Goal: Task Accomplishment & Management: Use online tool/utility

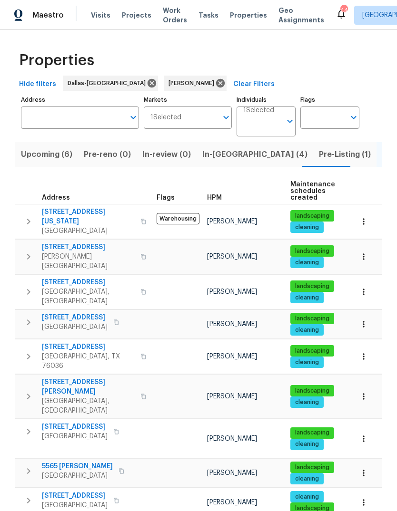
scroll to position [196, 0]
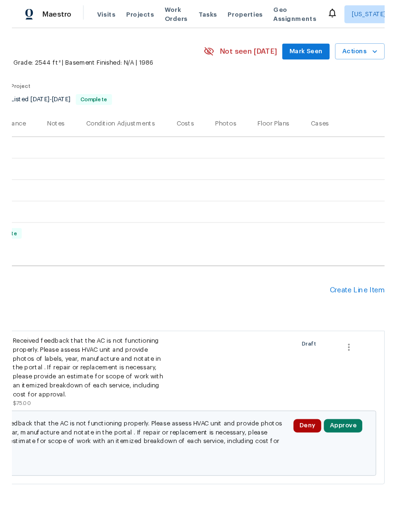
scroll to position [27, 141]
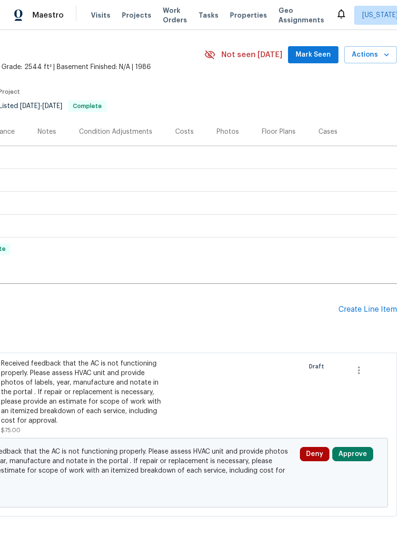
click at [360, 309] on div "Create Line Item" at bounding box center [367, 309] width 59 height 9
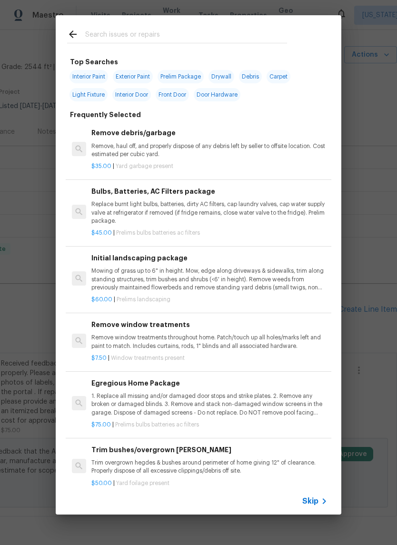
click at [317, 505] on span "Skip" at bounding box center [310, 501] width 16 height 10
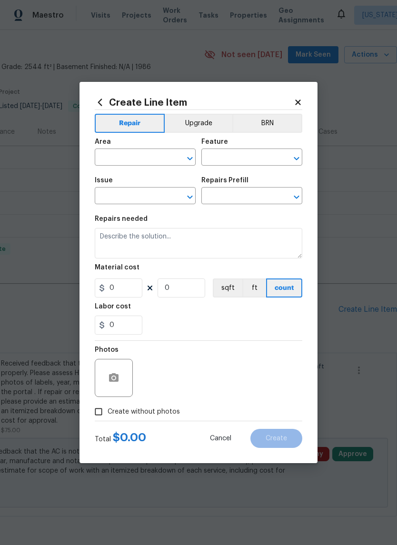
click at [142, 160] on input "text" at bounding box center [132, 158] width 74 height 15
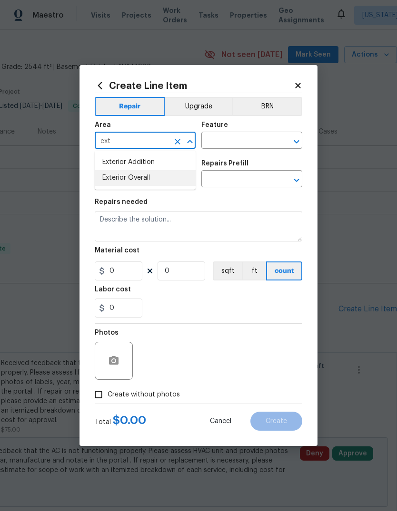
click at [146, 179] on li "Exterior Overall" at bounding box center [145, 178] width 101 height 16
type input "Exterior Overall"
click at [239, 138] on input "text" at bounding box center [238, 141] width 74 height 15
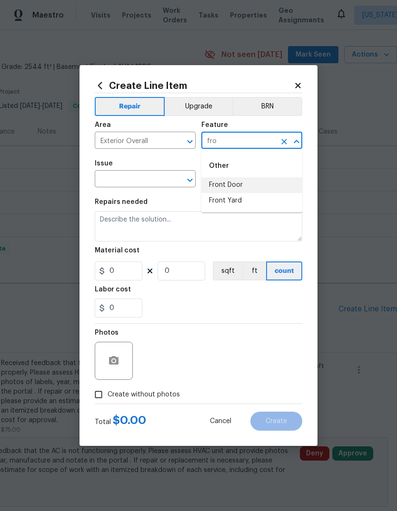
click at [243, 186] on li "Front Door" at bounding box center [251, 185] width 101 height 16
type input "Front Door"
click at [147, 176] on input "text" at bounding box center [132, 180] width 74 height 15
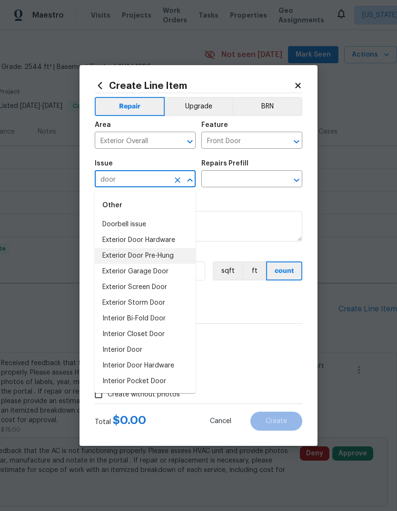
click at [157, 255] on li "Exterior Door Pre-Hung" at bounding box center [145, 256] width 101 height 16
type input "Exterior Door Pre-Hung"
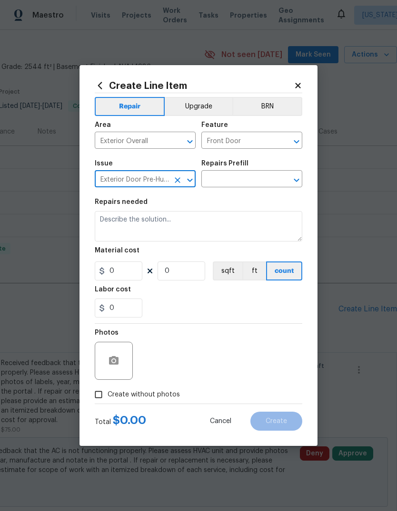
click at [248, 180] on input "text" at bounding box center [238, 180] width 74 height 15
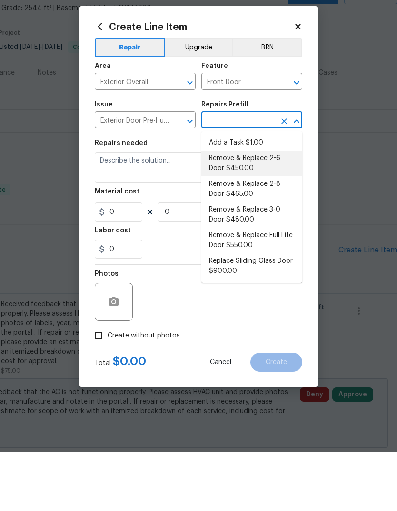
click at [257, 210] on li "Remove & Replace 2-6 Door $450.00" at bounding box center [251, 223] width 101 height 26
type input "Remove & Replace 2-6 Door $450.00"
type input "Interior Door"
type textarea "Remove the existing exterior door, prep the opening and install a new 2-6 steel…"
type input "1"
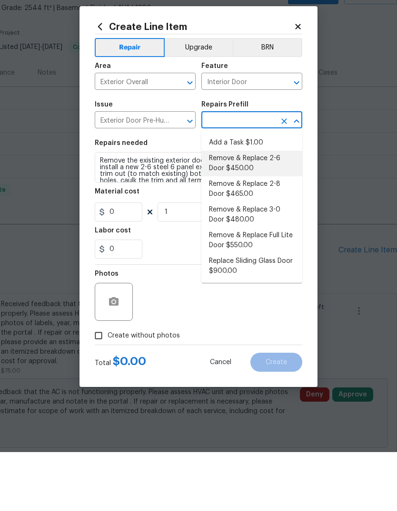
type input "Remove & Replace 2-6 Door $450.00"
type input "450"
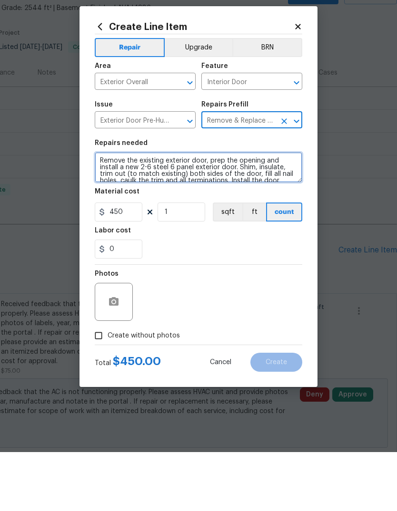
click at [97, 211] on textarea "Remove the existing exterior door, prep the opening and install a new 2-6 steel…" at bounding box center [198, 226] width 207 height 30
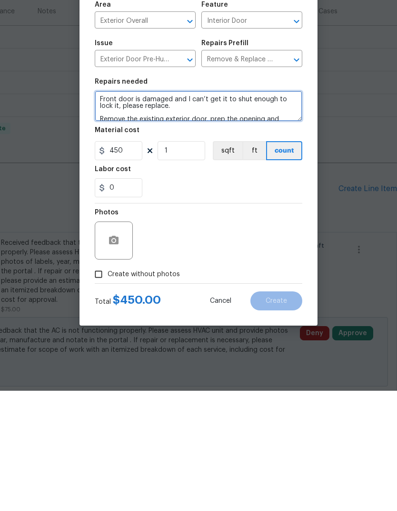
type textarea "Front door is damaged and I can’t get it to shut enough to lock it, please repl…"
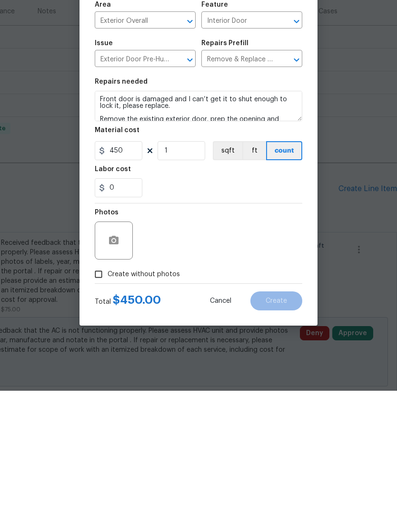
click at [128, 390] on span "Create without photos" at bounding box center [144, 395] width 72 height 10
click at [108, 386] on input "Create without photos" at bounding box center [98, 395] width 18 height 18
checkbox input "true"
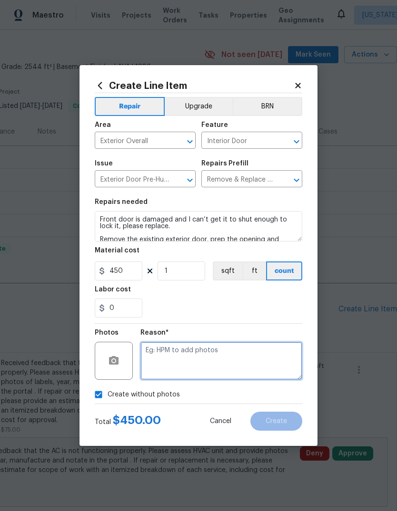
click at [195, 357] on textarea at bounding box center [221, 361] width 162 height 38
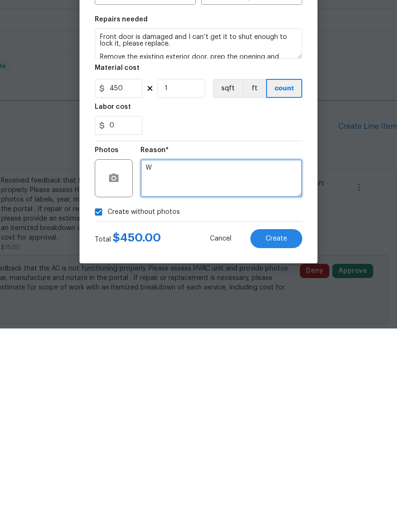
type textarea "W"
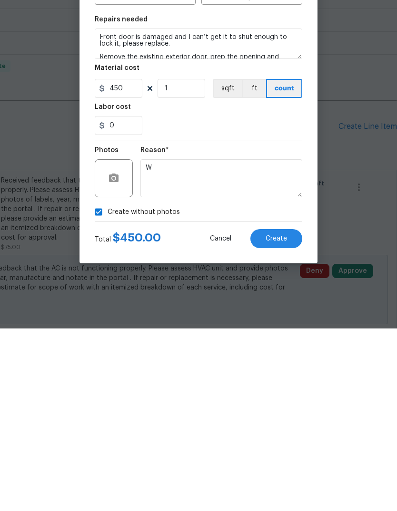
click at [278, 418] on span "Create" at bounding box center [275, 421] width 21 height 7
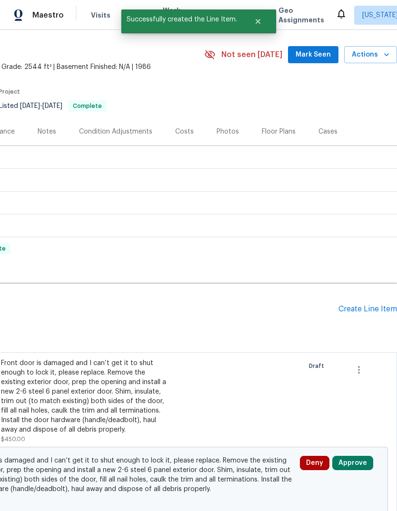
click at [363, 305] on div "Create Line Item" at bounding box center [367, 309] width 59 height 9
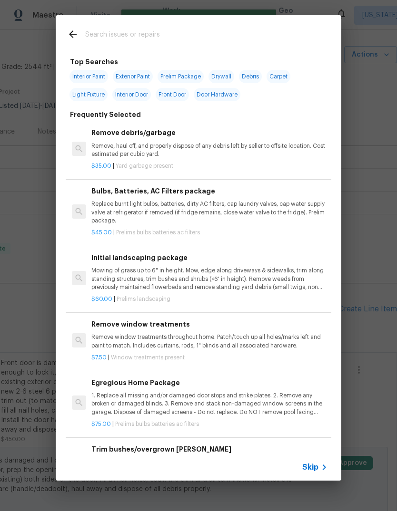
click at [319, 471] on icon at bounding box center [323, 467] width 11 height 11
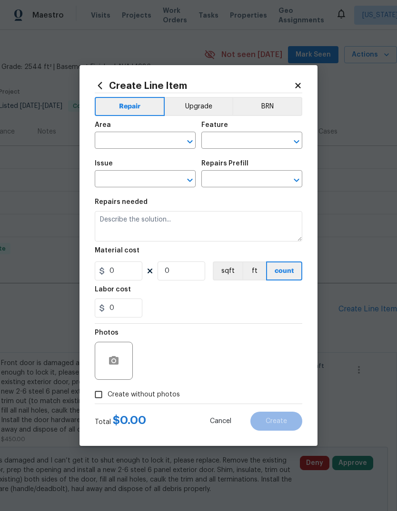
click at [153, 142] on input "text" at bounding box center [132, 141] width 74 height 15
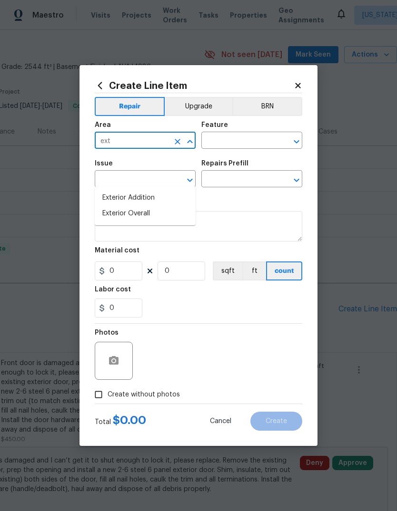
click at [132, 206] on li "Exterior Overall" at bounding box center [145, 214] width 101 height 16
type input "Exterior Overall"
click at [239, 145] on input "text" at bounding box center [238, 141] width 74 height 15
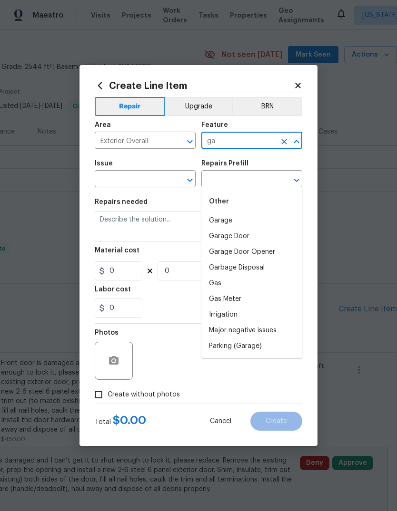
click at [247, 229] on li "Garage Door" at bounding box center [251, 237] width 101 height 16
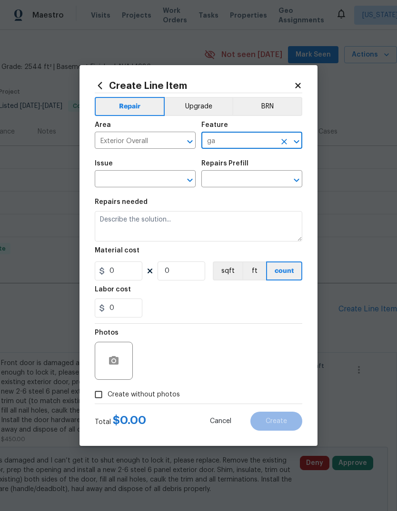
type input "Garage Door"
click at [153, 182] on input "text" at bounding box center [132, 180] width 74 height 15
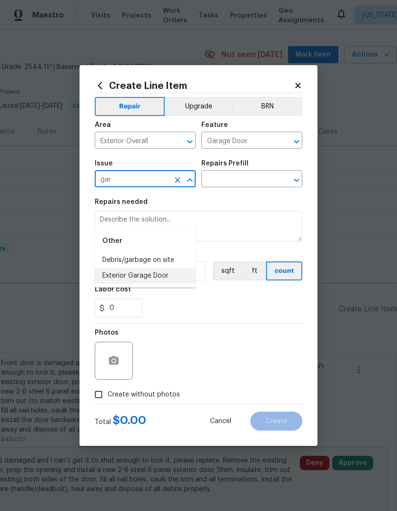
click at [164, 268] on li "Exterior Garage Door" at bounding box center [145, 276] width 101 height 16
type input "Exterior Garage Door"
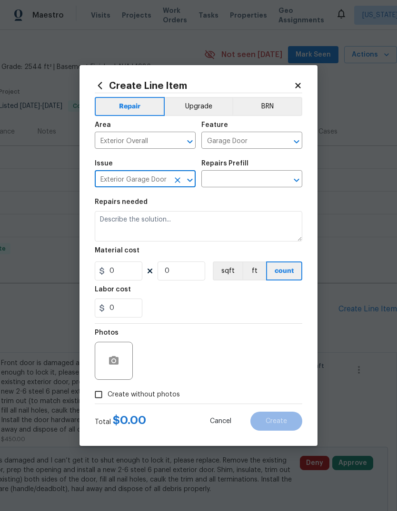
click at [241, 182] on input "text" at bounding box center [238, 180] width 74 height 15
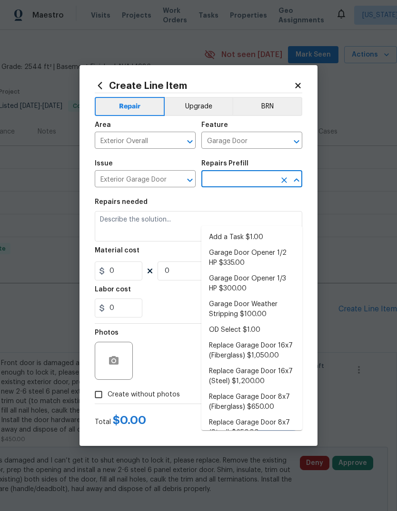
click at [253, 230] on li "Add a Task $1.00" at bounding box center [251, 238] width 101 height 16
type input "Add a Task $1.00"
type input "Interior Door"
type textarea "HPM to detail"
type input "1"
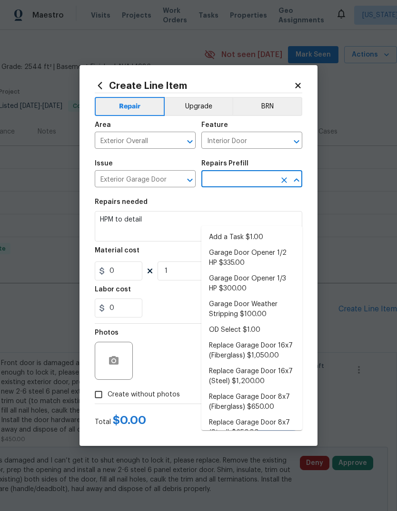
type input "Add a Task $1.00"
type input "1"
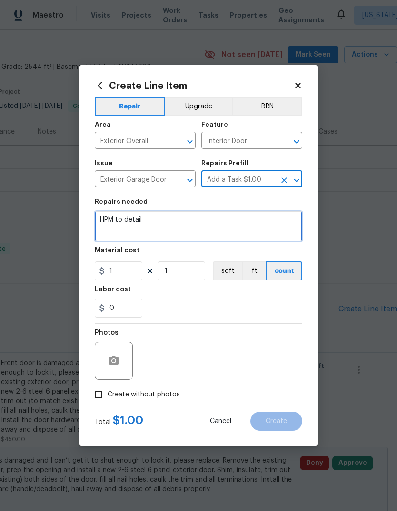
click at [175, 224] on textarea "HPM to detail" at bounding box center [198, 226] width 207 height 30
type textarea "H"
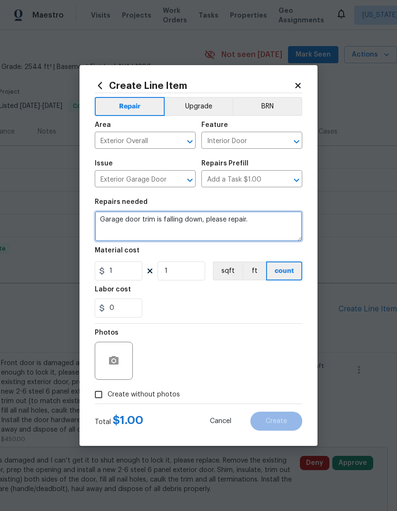
type textarea "Garage door trim is falling down, please repair."
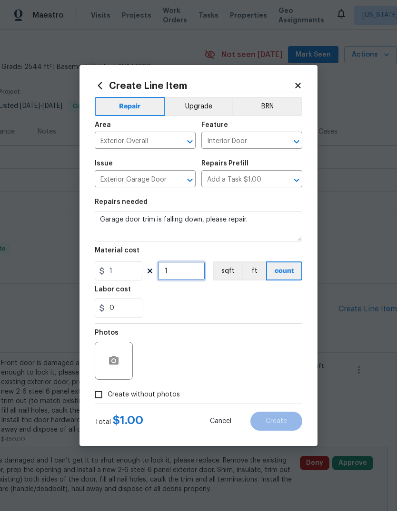
click at [186, 274] on input "1" at bounding box center [181, 271] width 48 height 19
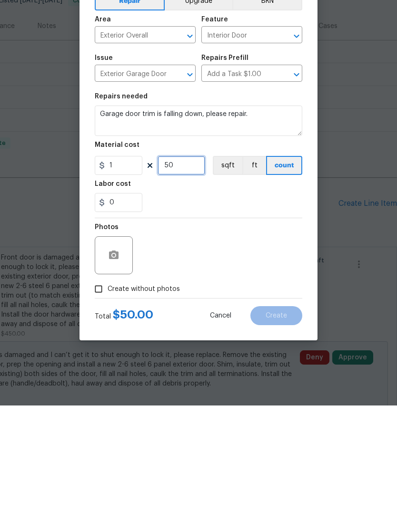
type input "50"
click at [145, 390] on span "Create without photos" at bounding box center [144, 395] width 72 height 10
click at [108, 386] on input "Create without photos" at bounding box center [98, 395] width 18 height 18
checkbox input "true"
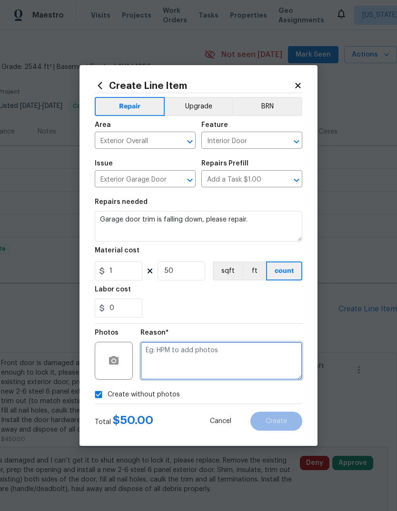
click at [202, 359] on textarea at bounding box center [221, 361] width 162 height 38
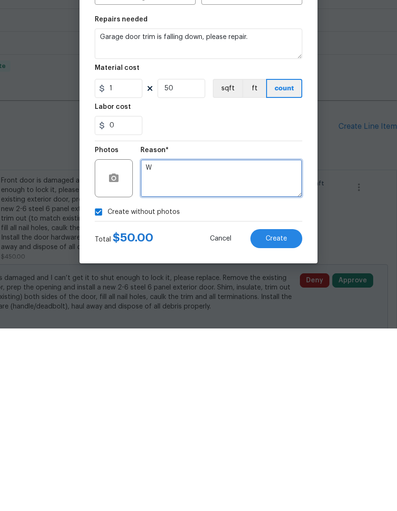
type textarea "W"
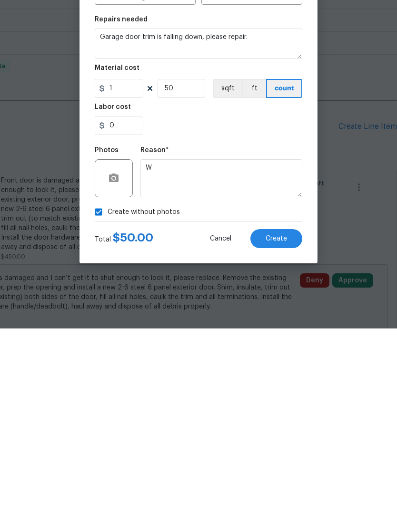
click at [275, 418] on span "Create" at bounding box center [275, 421] width 21 height 7
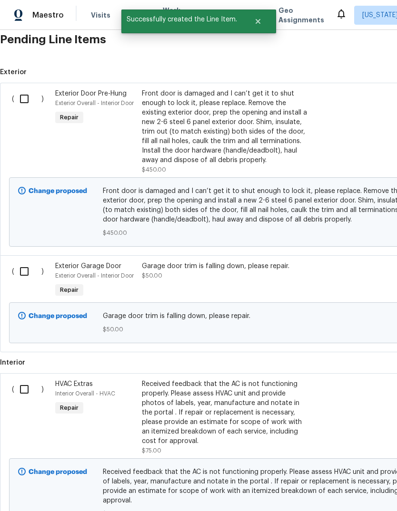
scroll to position [299, 0]
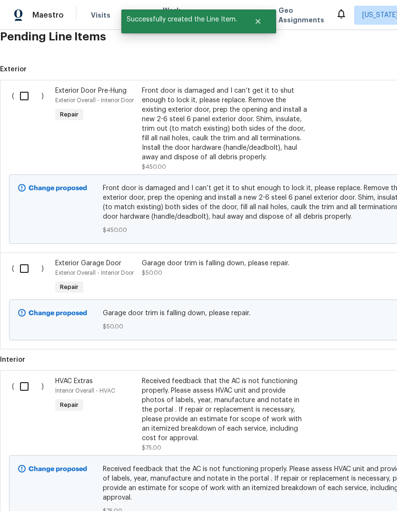
click at [23, 259] on input "checkbox" at bounding box center [27, 269] width 27 height 20
checkbox input "true"
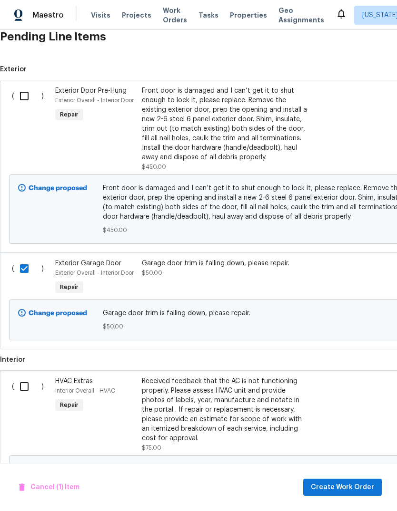
click at [21, 86] on input "checkbox" at bounding box center [27, 96] width 27 height 20
click at [339, 480] on button "Create Work Order" at bounding box center [342, 488] width 78 height 18
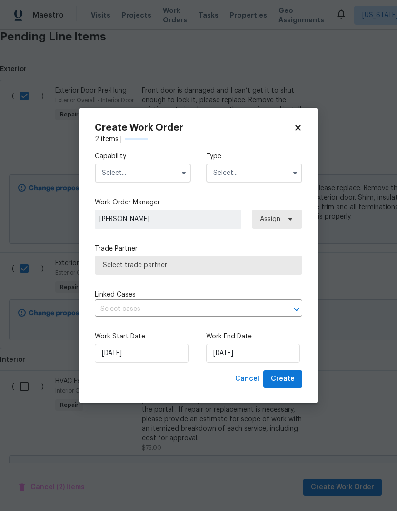
checkbox input "false"
click at [141, 169] on input "text" at bounding box center [143, 173] width 96 height 19
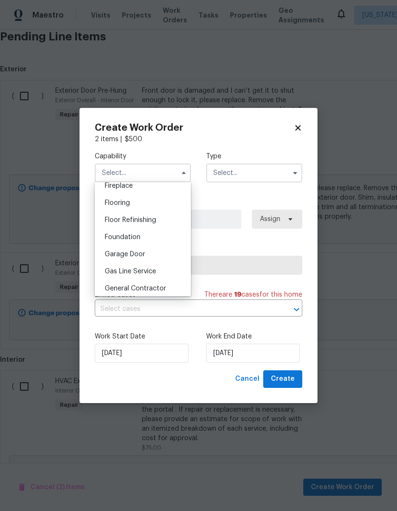
scroll to position [363, 0]
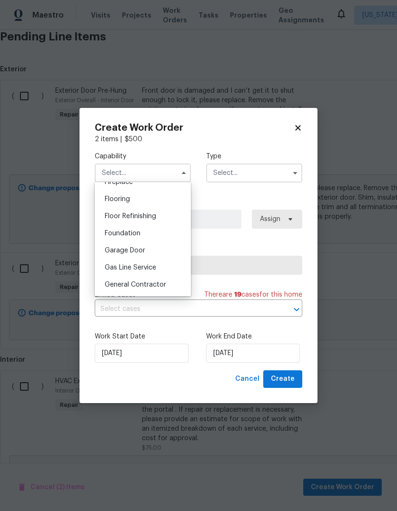
click at [160, 284] on span "General Contractor" at bounding box center [135, 285] width 61 height 7
type input "General Contractor"
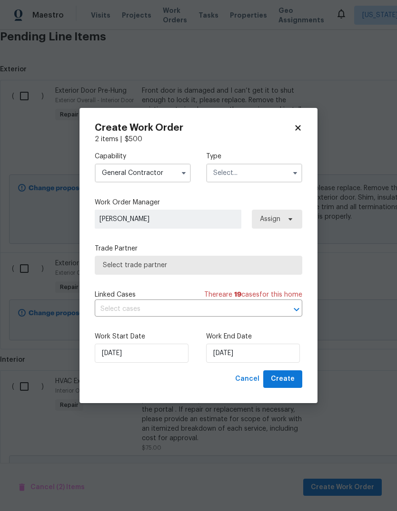
click at [254, 172] on input "text" at bounding box center [254, 173] width 96 height 19
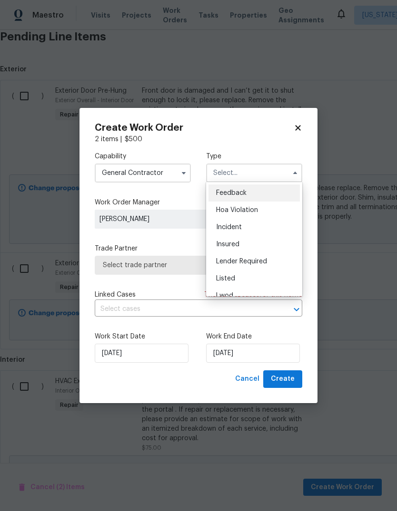
click at [256, 277] on div "Listed" at bounding box center [253, 278] width 91 height 17
type input "Listed"
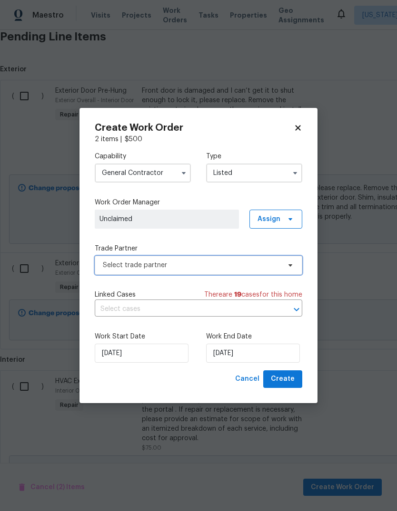
click at [193, 267] on span "Select trade partner" at bounding box center [191, 266] width 177 height 10
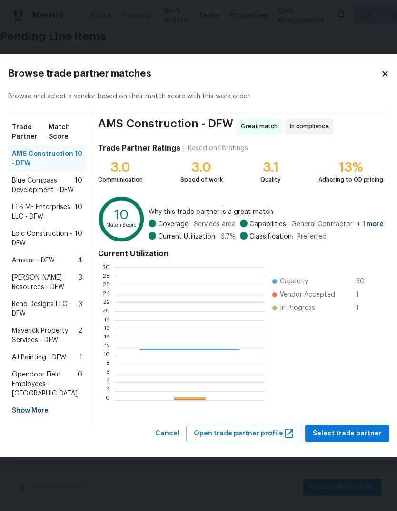
scroll to position [133, 149]
click at [32, 205] on span "LTS MF Enterprises LLC - DFW" at bounding box center [43, 212] width 63 height 19
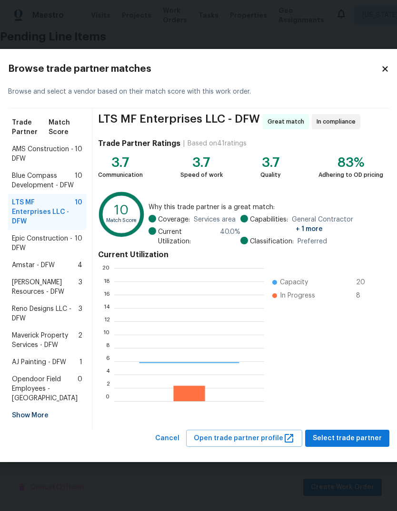
scroll to position [133, 150]
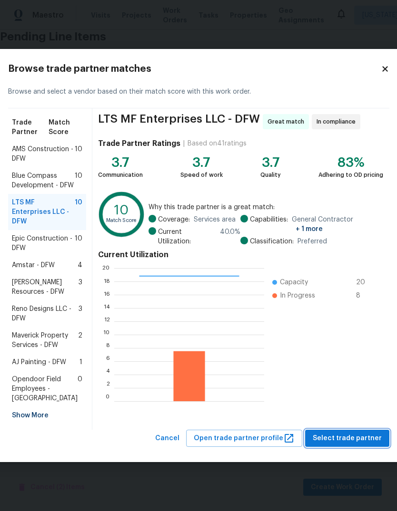
click at [354, 445] on span "Select trade partner" at bounding box center [347, 439] width 69 height 12
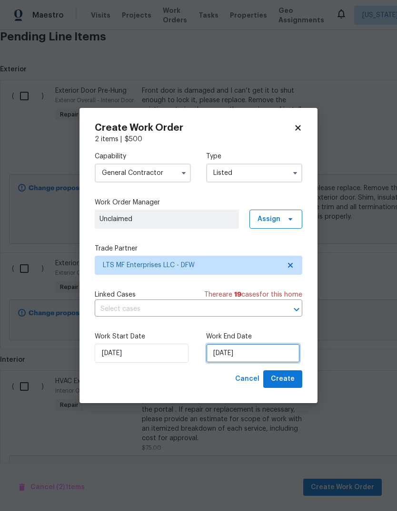
click at [255, 353] on input "[DATE]" at bounding box center [253, 353] width 94 height 19
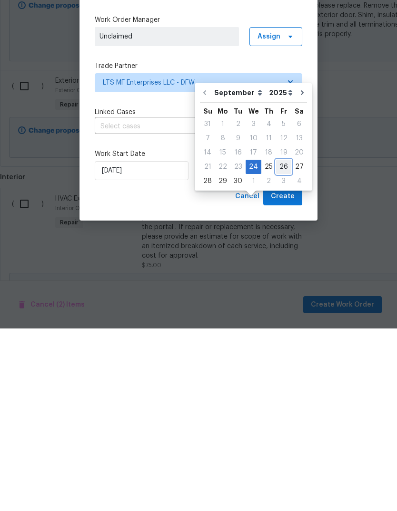
click at [281, 343] on div "26" at bounding box center [283, 349] width 15 height 13
type input "[DATE]"
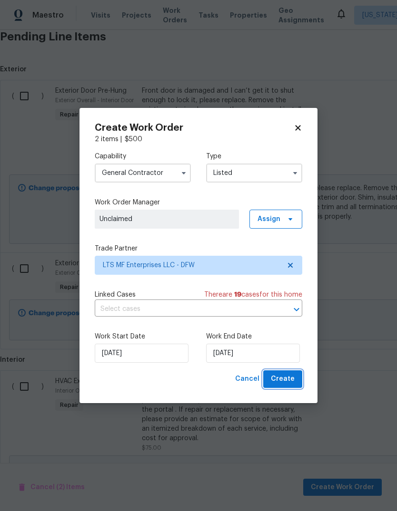
click at [286, 380] on span "Create" at bounding box center [283, 379] width 24 height 12
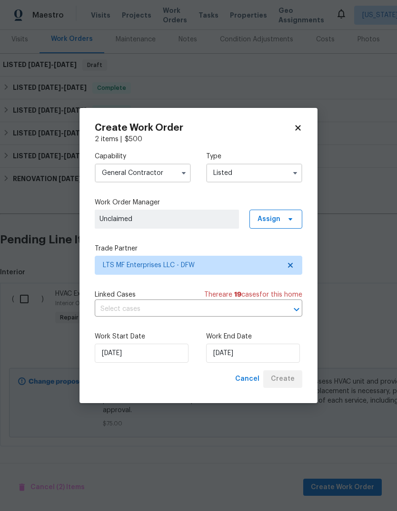
scroll to position [74, 0]
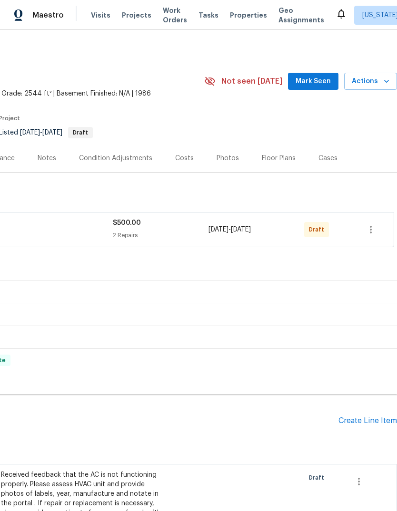
scroll to position [0, 141]
click at [373, 228] on icon "button" at bounding box center [370, 229] width 11 height 11
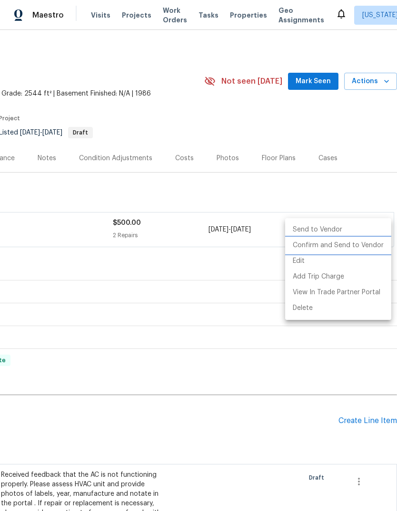
click at [348, 248] on li "Confirm and Send to Vendor" at bounding box center [338, 246] width 106 height 16
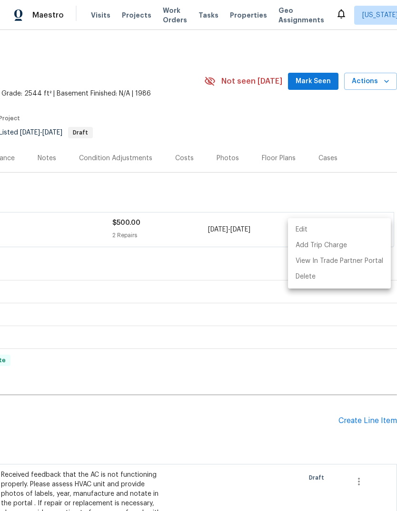
click at [322, 185] on div at bounding box center [198, 255] width 397 height 511
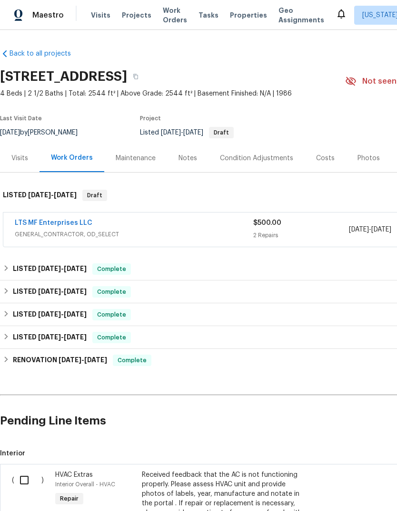
scroll to position [0, 0]
click at [69, 226] on link "LTS MF Enterprises LLC" at bounding box center [54, 223] width 78 height 7
